Goal: Register for event/course

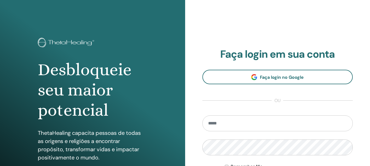
click at [231, 121] on input "email" at bounding box center [278, 124] width 151 height 16
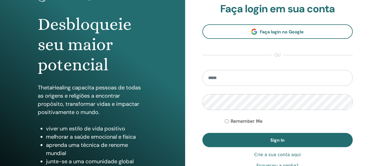
scroll to position [55, 0]
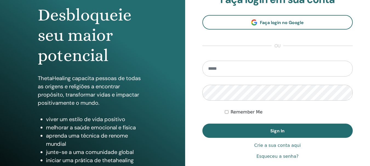
click at [244, 63] on input "email" at bounding box center [278, 69] width 151 height 16
click at [226, 62] on input "email" at bounding box center [278, 69] width 151 height 16
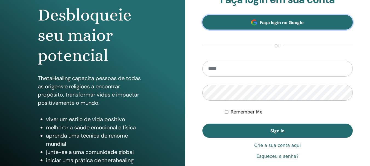
click at [275, 23] on span "Faça login no Google" at bounding box center [282, 23] width 44 height 6
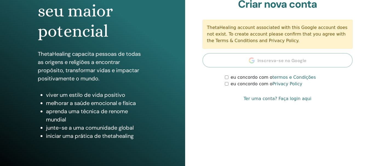
scroll to position [82, 0]
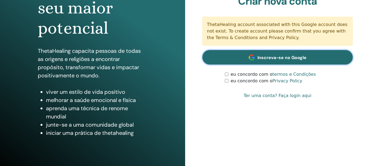
click at [271, 56] on span "Inscreva-se no Google" at bounding box center [282, 58] width 49 height 6
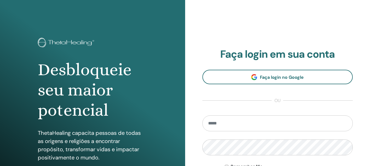
click at [250, 130] on input "email" at bounding box center [278, 124] width 151 height 16
type input "**********"
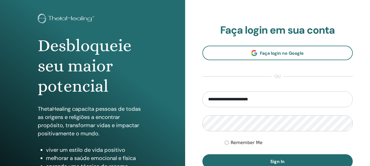
scroll to position [55, 0]
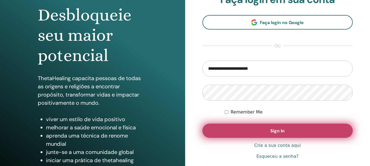
click at [289, 131] on button "Sign In" at bounding box center [278, 131] width 151 height 14
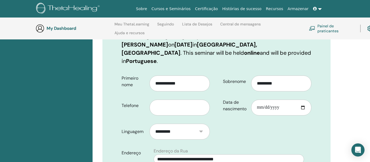
scroll to position [104, 0]
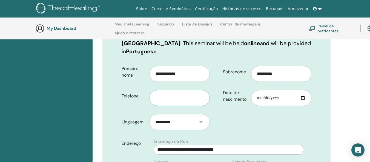
click at [178, 93] on input "text" at bounding box center [180, 98] width 60 height 16
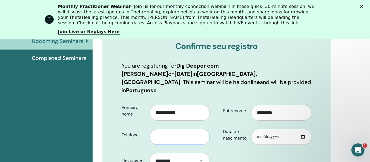
type input "**********"
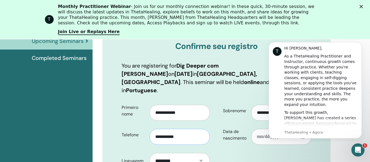
scroll to position [0, 0]
click at [360, 43] on icon "Dismiss notification" at bounding box center [360, 44] width 2 height 2
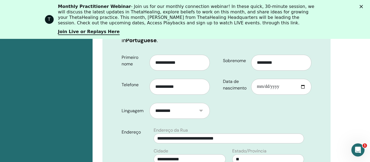
scroll to position [159, 0]
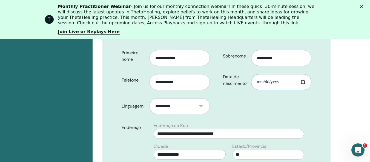
click at [263, 74] on input "Data de nascimento" at bounding box center [281, 82] width 60 height 16
type input "**********"
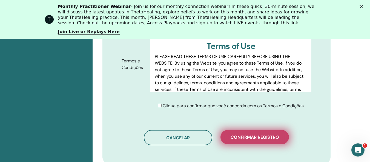
scroll to position [351, 0]
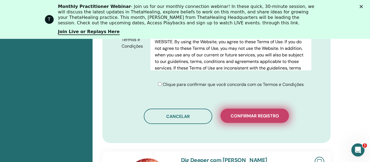
click at [263, 113] on span "Confirmar registro" at bounding box center [255, 116] width 49 height 6
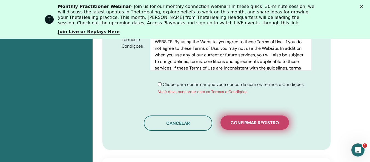
click at [264, 120] on span "Confirmar registro" at bounding box center [255, 123] width 49 height 6
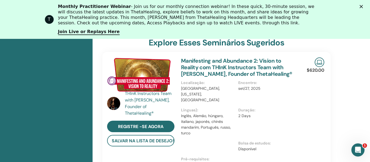
scroll to position [243, 0]
